Goal: Book appointment/travel/reservation

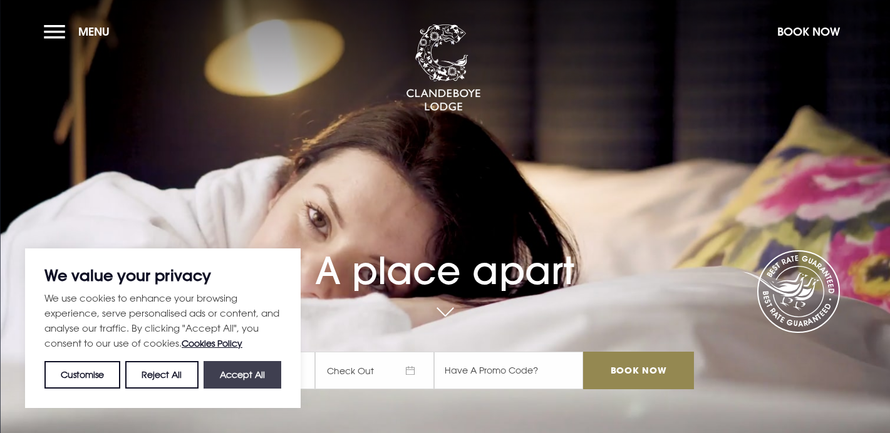
click at [228, 382] on button "Accept All" at bounding box center [242, 375] width 78 height 28
checkbox input "true"
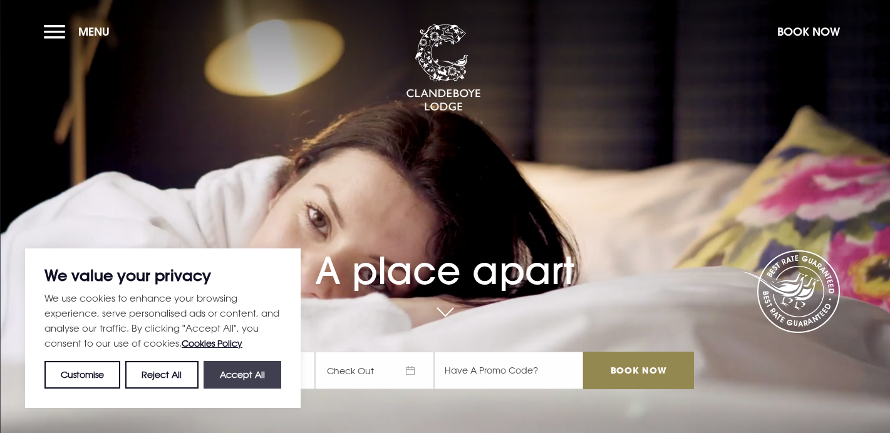
checkbox input "true"
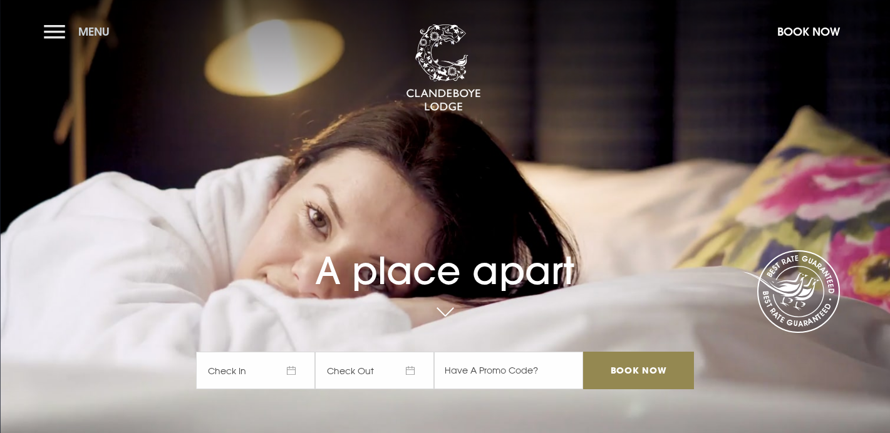
click at [51, 31] on button "Menu" at bounding box center [80, 31] width 72 height 27
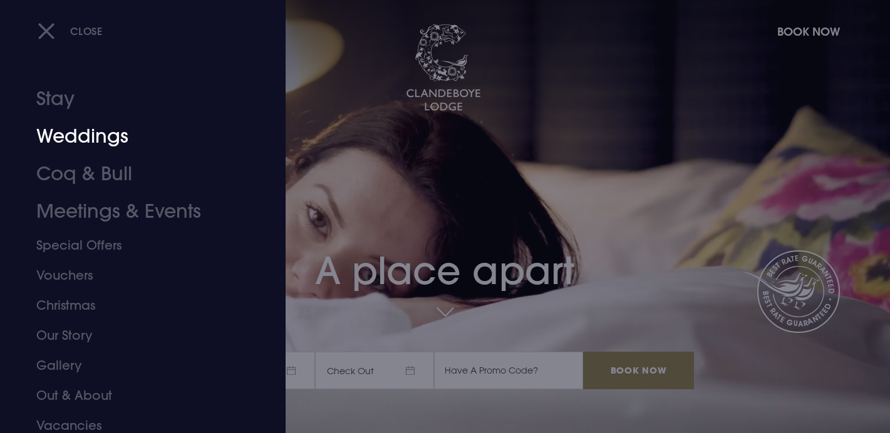
click at [83, 130] on link "Weddings" at bounding box center [135, 137] width 198 height 38
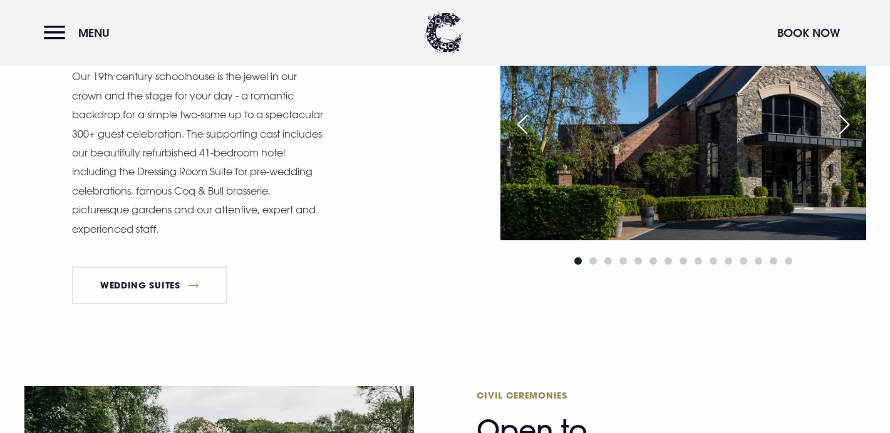
scroll to position [1134, 0]
